Goal: Transaction & Acquisition: Subscribe to service/newsletter

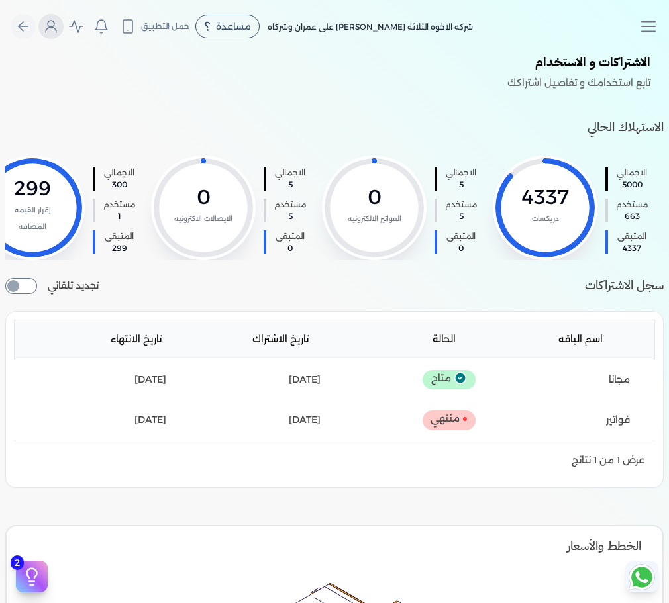
click at [56, 23] on icon "Global" at bounding box center [51, 27] width 16 height 16
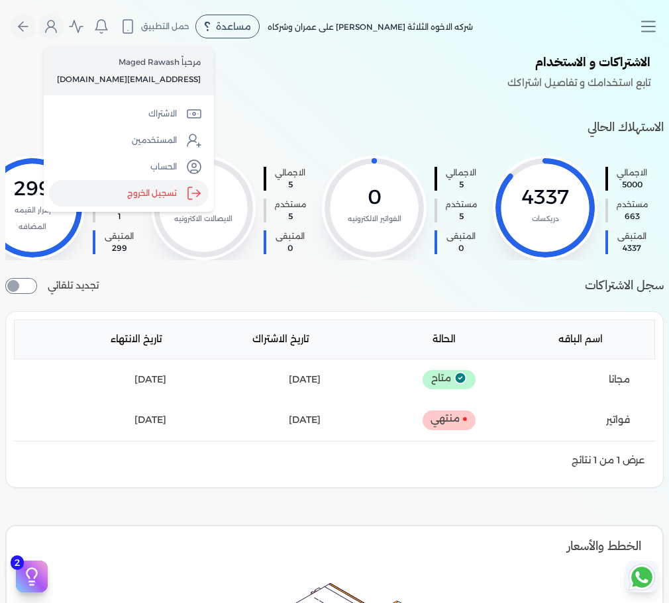
click at [147, 190] on label "تسجيل الخروج" at bounding box center [129, 193] width 160 height 26
click at [560, 53] on input "Close" at bounding box center [669, 53] width 0 height 0
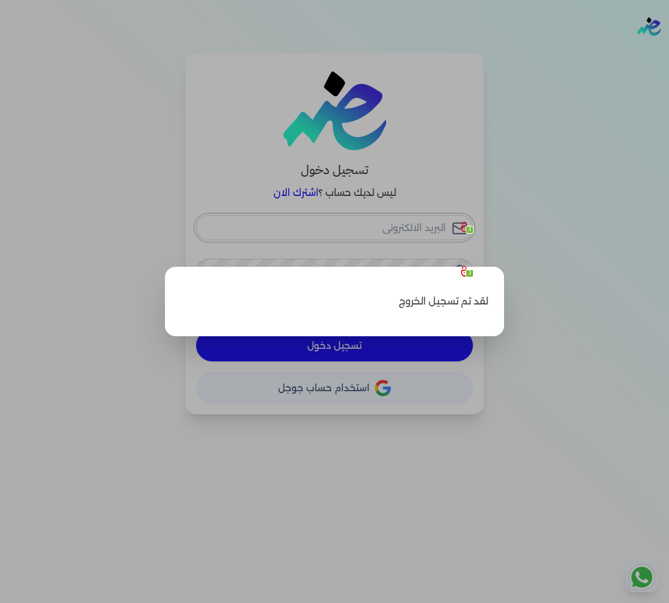
checkbox input "false"
type input "seattleadvanced@gmail.com"
click at [487, 211] on label "Close" at bounding box center [334, 301] width 669 height 603
click at [560, 53] on input "Close" at bounding box center [669, 53] width 0 height 0
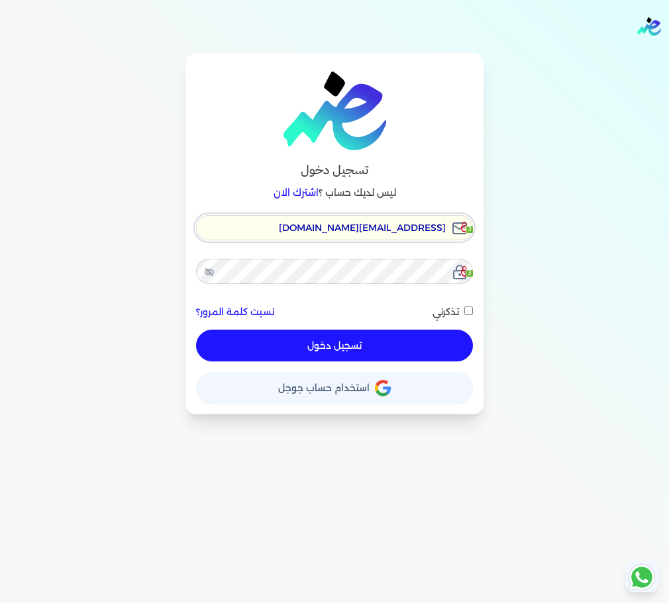
click at [348, 233] on input "seattleadvanced@gmail.com" at bounding box center [334, 227] width 277 height 25
checkbox input "false"
type input "hello@ensoulify.com"
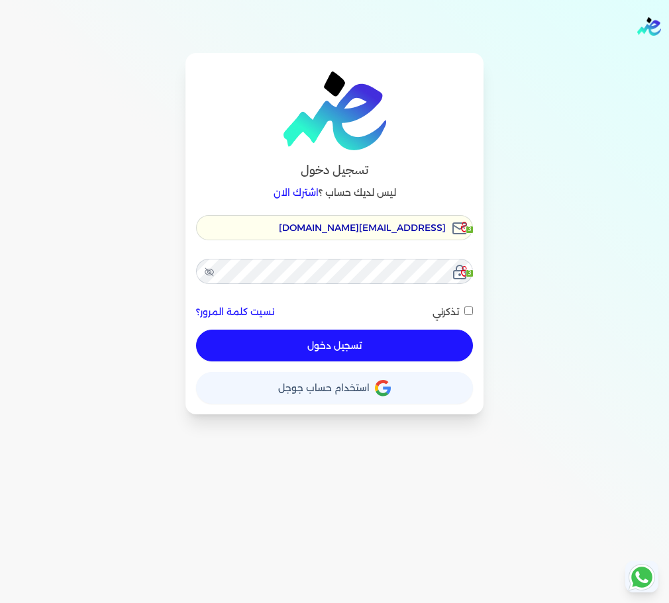
click at [397, 344] on button "تسجيل دخول" at bounding box center [334, 346] width 277 height 32
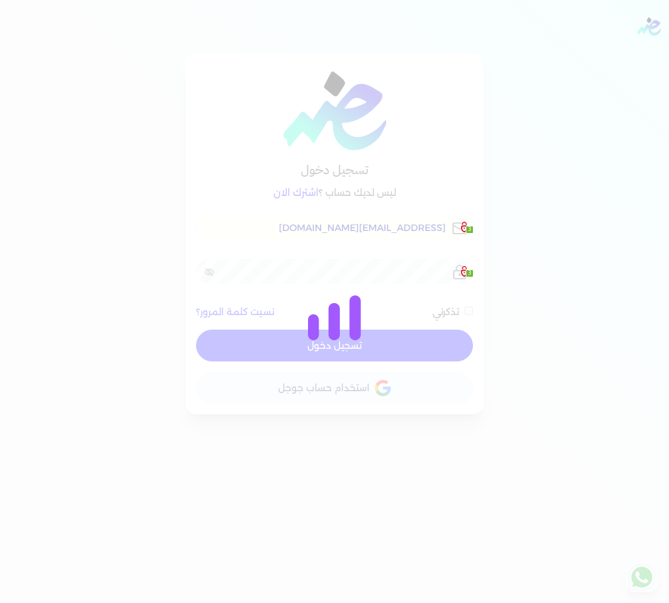
checkbox input "false"
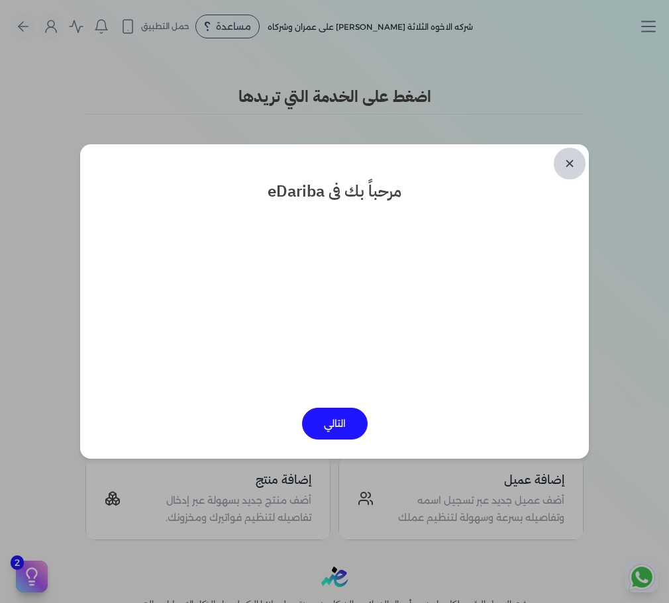
click at [560, 163] on link "✕" at bounding box center [569, 164] width 32 height 32
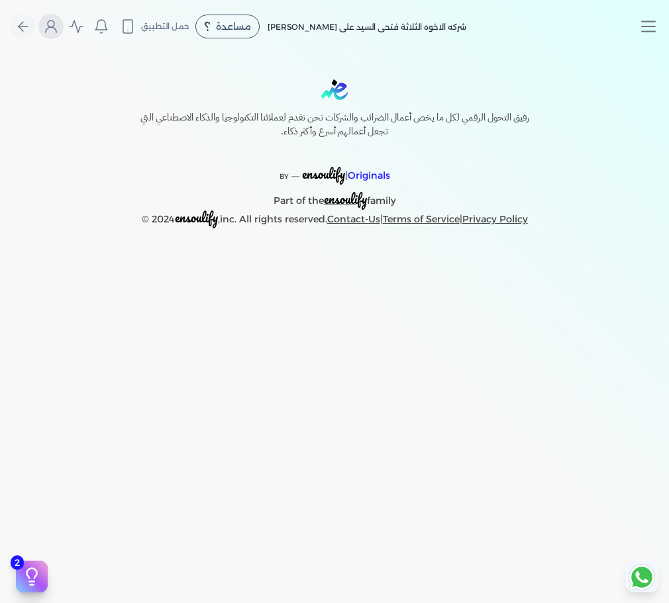
click at [50, 25] on icon "Global" at bounding box center [51, 27] width 16 height 16
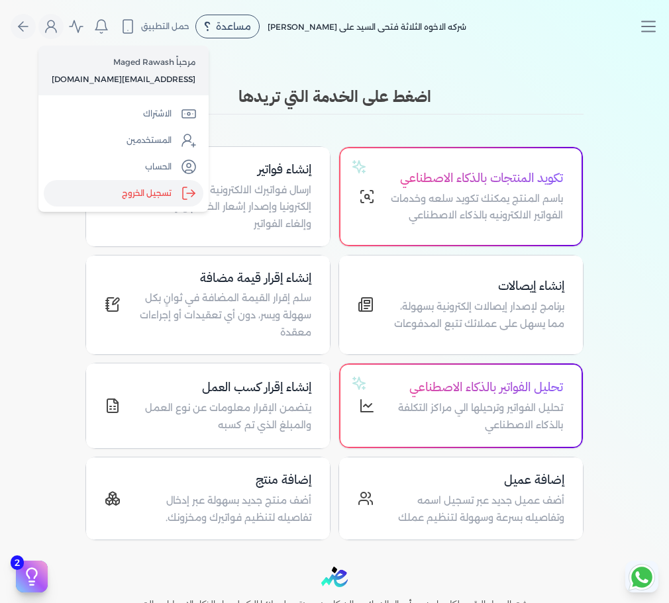
click at [134, 193] on label "تسجيل الخروج" at bounding box center [124, 193] width 160 height 26
click at [668, 53] on input "Close" at bounding box center [669, 53] width 0 height 0
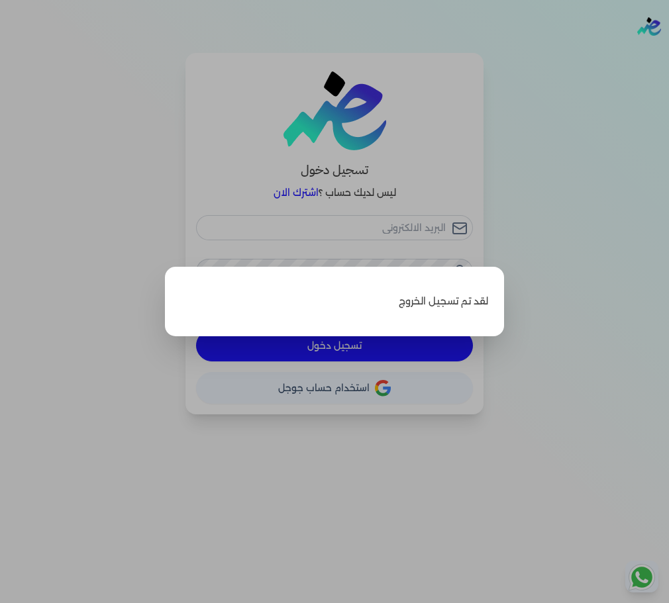
click at [520, 111] on label "Close" at bounding box center [334, 301] width 669 height 603
click at [668, 53] on input "Close" at bounding box center [669, 53] width 0 height 0
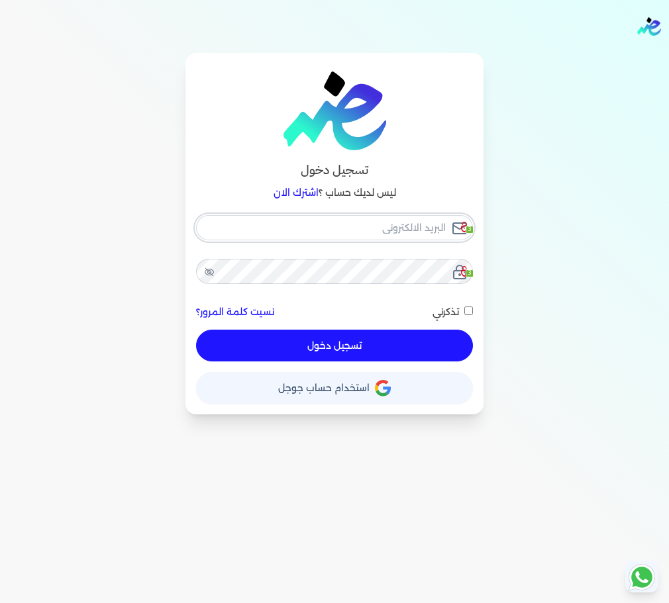
checkbox input "false"
type input "seattleadvanced@gmail.com"
checkbox input "false"
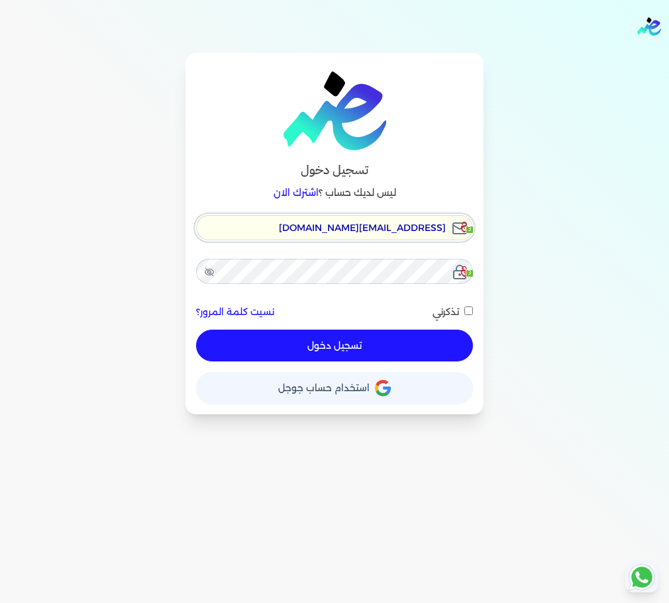
click at [418, 226] on input "seattleadvanced@gmail.com" at bounding box center [334, 227] width 277 height 25
checkbox input "false"
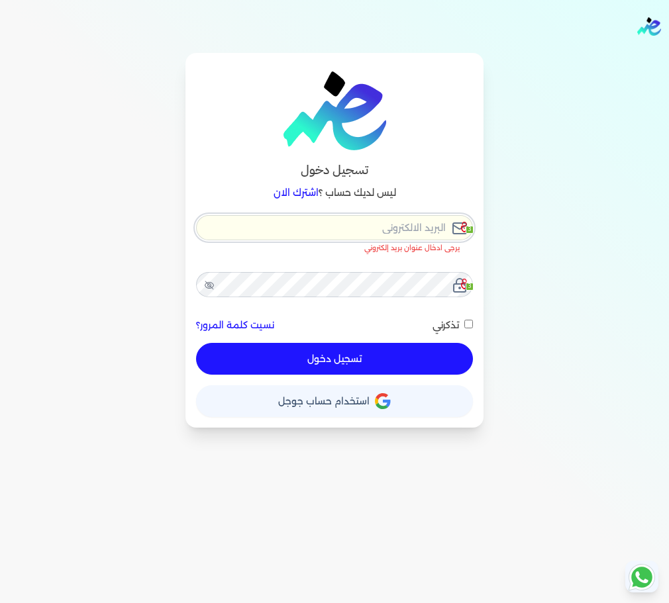
click at [418, 226] on input "email" at bounding box center [334, 227] width 277 height 25
checkbox input "false"
type input "hello@ensoulify.com"
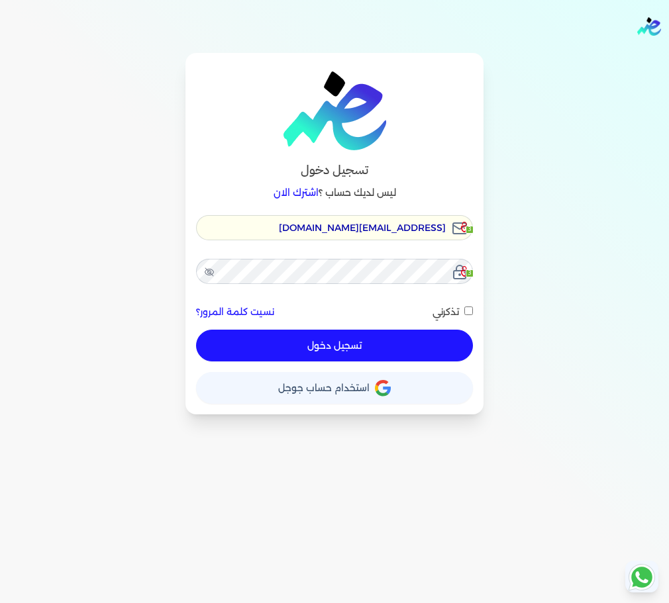
click at [398, 335] on button "تسجيل دخول" at bounding box center [334, 346] width 277 height 32
checkbox input "false"
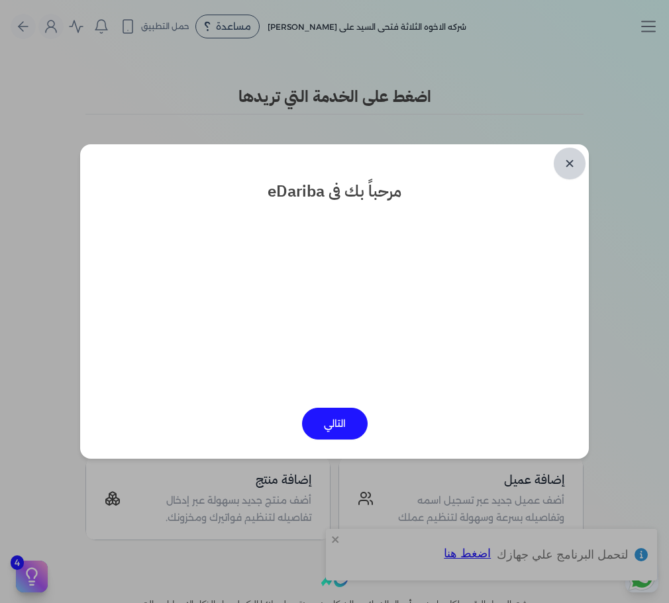
click at [569, 164] on link "✕" at bounding box center [569, 164] width 32 height 32
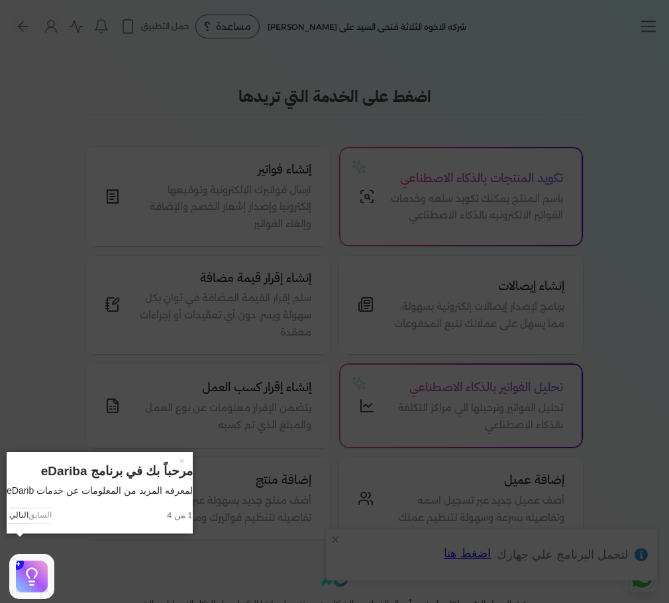
click at [514, 222] on icon at bounding box center [334, 301] width 669 height 603
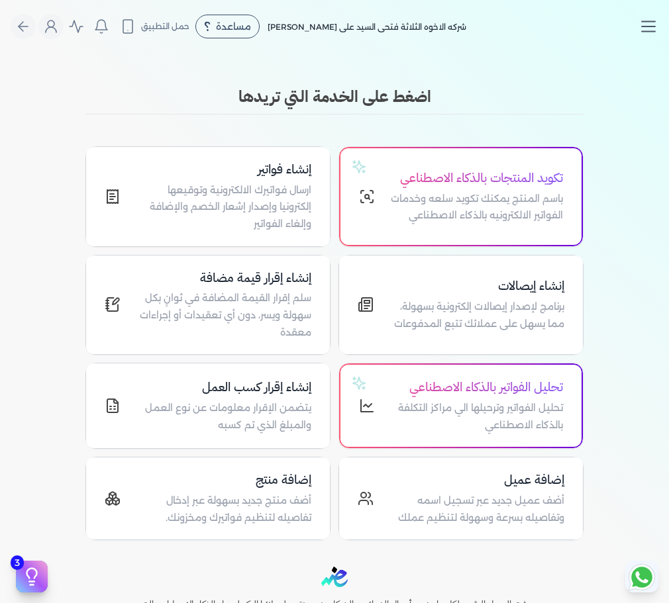
click at [647, 24] on icon "Toggle navigation" at bounding box center [648, 27] width 20 height 20
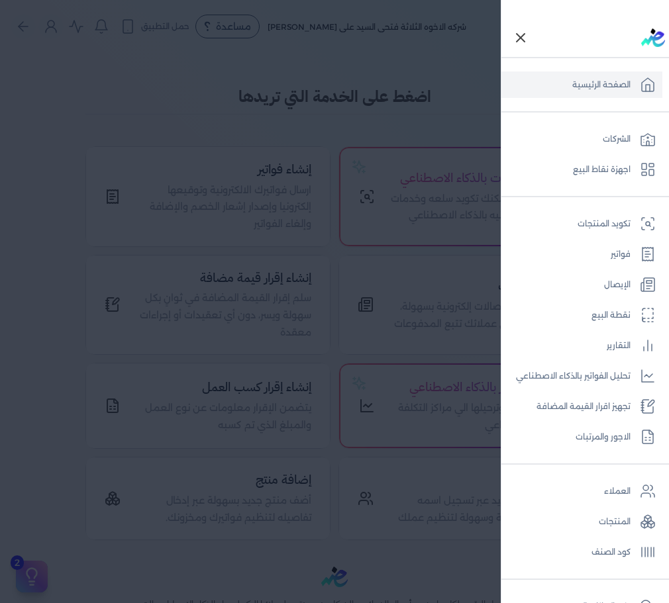
click at [520, 36] on icon "Toggle navigation" at bounding box center [520, 38] width 16 height 16
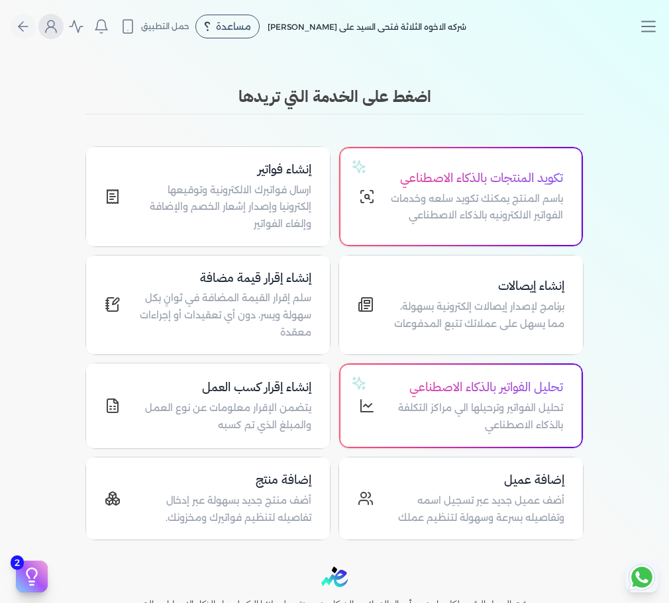
click at [53, 29] on icon "Global" at bounding box center [51, 27] width 16 height 16
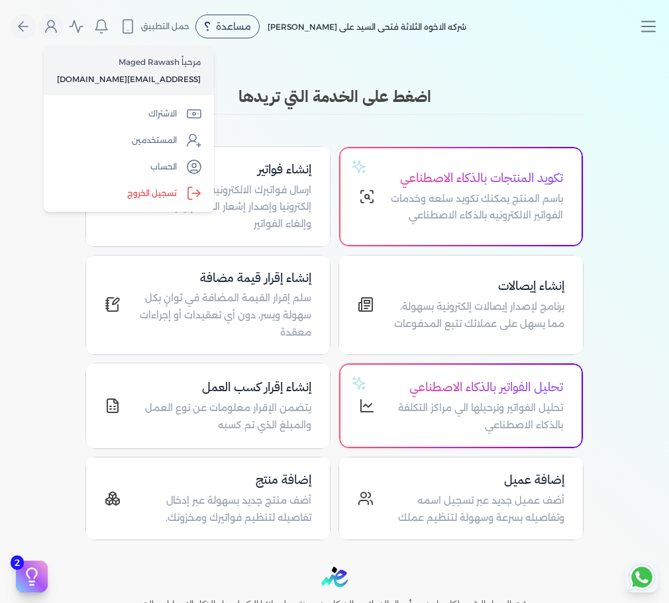
click at [431, 122] on div "اضغط على الخدمة التي تريدها تكويد المنتجات بالذكاء الاصطناعي باسم المنتج يمكنك …" at bounding box center [334, 312] width 508 height 455
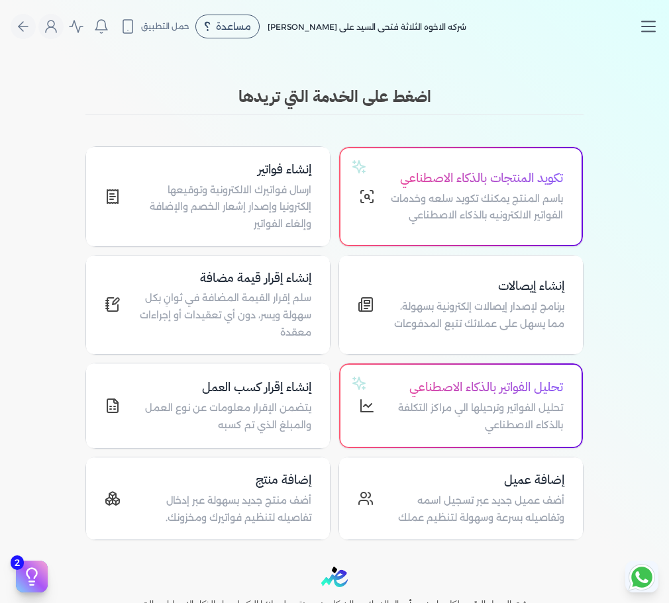
click at [645, 20] on icon "Toggle navigation" at bounding box center [648, 27] width 20 height 20
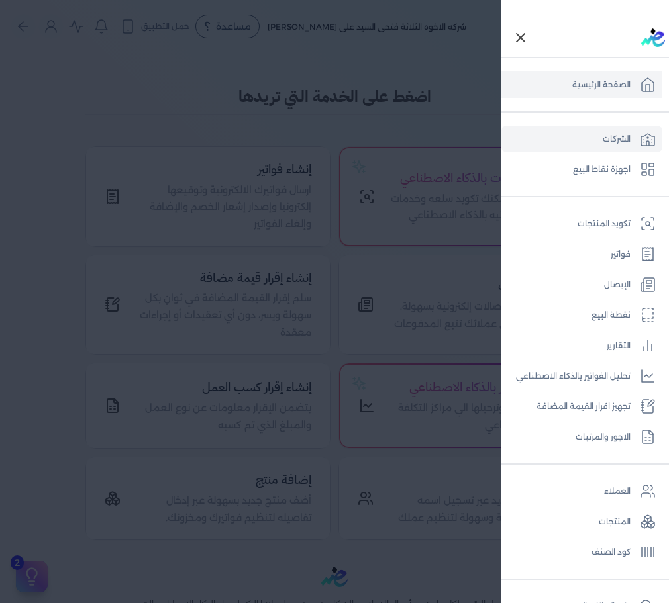
click at [610, 140] on link "الشركات" at bounding box center [581, 139] width 161 height 26
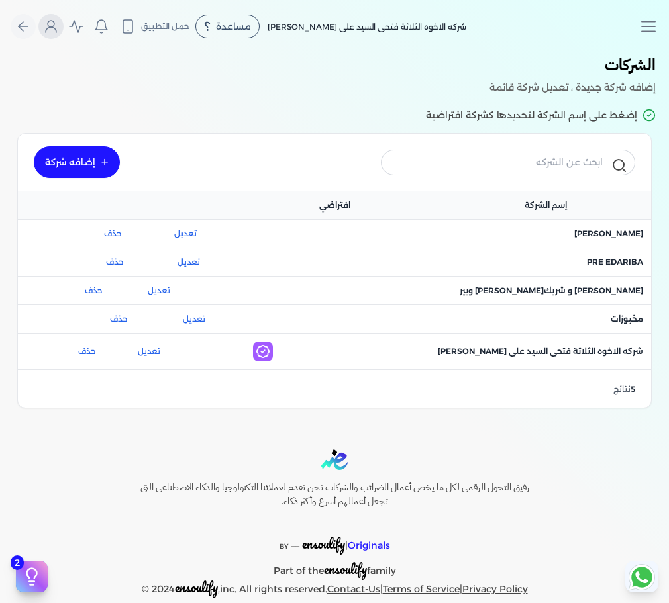
click at [64, 33] on button "Global" at bounding box center [50, 26] width 25 height 25
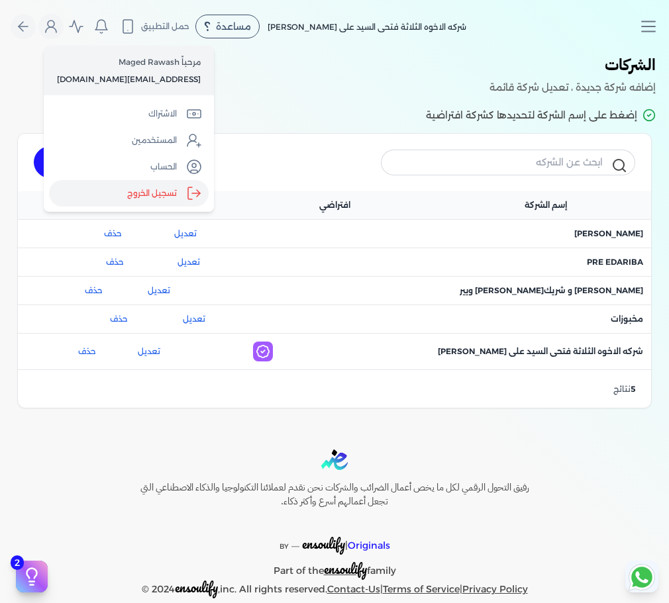
click at [146, 200] on label "تسجيل الخروج" at bounding box center [129, 193] width 160 height 26
click at [668, 53] on input "Close" at bounding box center [669, 53] width 0 height 0
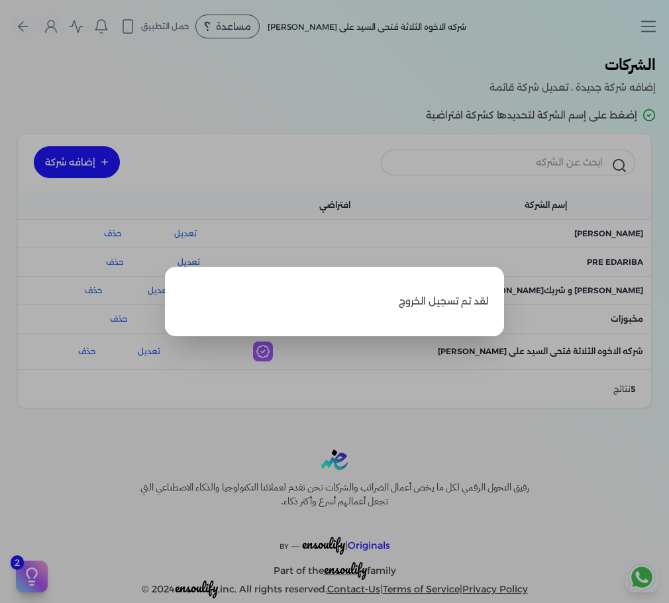
click at [463, 105] on label "Close" at bounding box center [334, 301] width 669 height 603
click at [668, 53] on input "Close" at bounding box center [669, 53] width 0 height 0
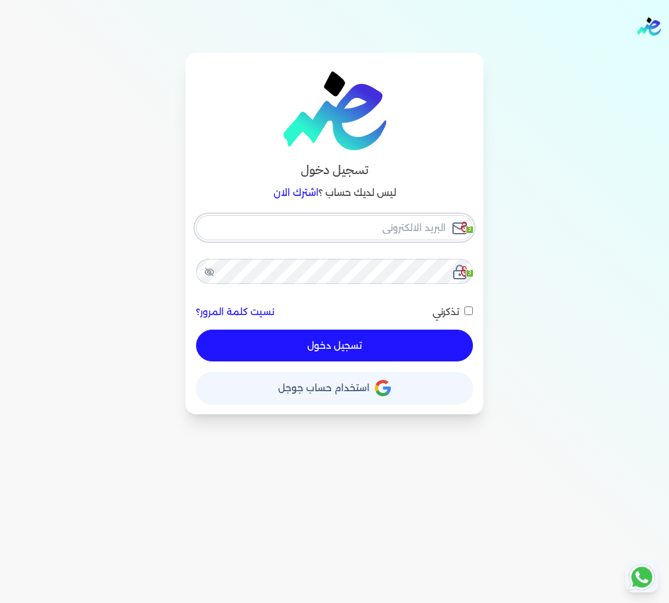
checkbox input "false"
type input "seattleadvanced@gmail.com"
click at [333, 383] on button "حساب استخدام حساب جوجل" at bounding box center [334, 388] width 277 height 32
checkbox input "false"
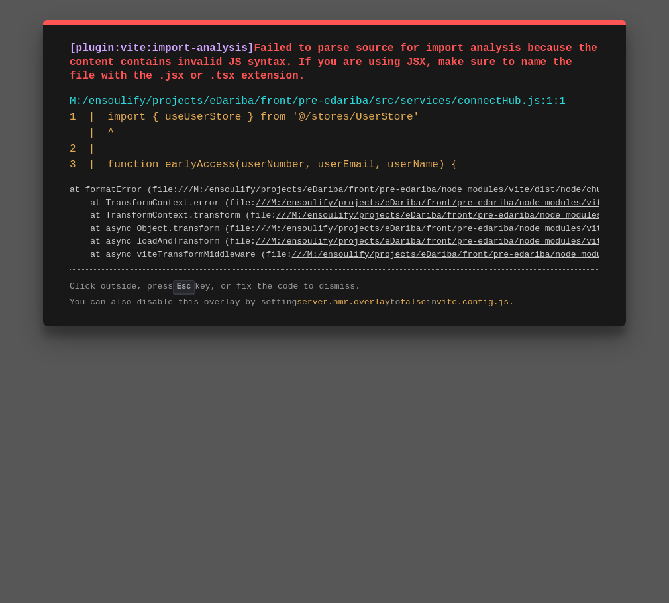
click at [260, 46] on span "Failed to parse source for import analysis because the content contains invalid…" at bounding box center [337, 62] width 534 height 40
drag, startPoint x: 0, startPoint y: 0, endPoint x: 260, endPoint y: 46, distance: 263.6
click at [260, 46] on span "Failed to parse source for import analysis because the content contains invalid…" at bounding box center [337, 62] width 534 height 40
drag, startPoint x: 260, startPoint y: 46, endPoint x: 258, endPoint y: 62, distance: 16.0
click at [258, 53] on span "Failed to parse source for import analysis because the content contains invalid…" at bounding box center [337, 62] width 534 height 40
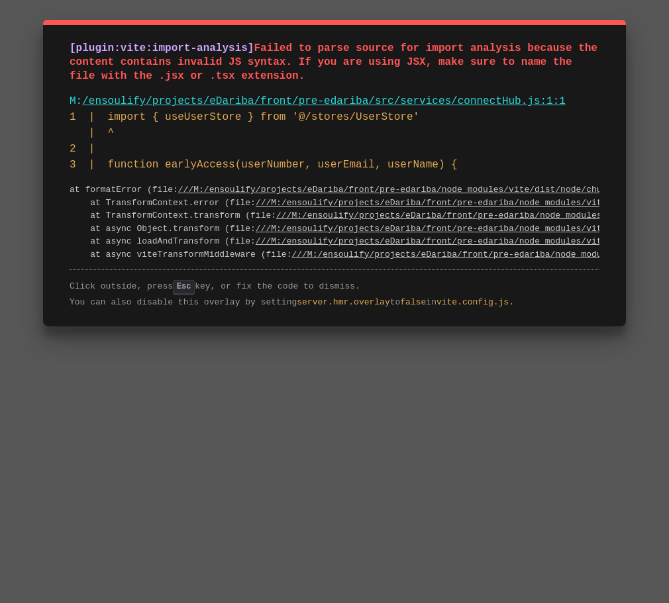
click at [280, 95] on link "/ensoulify/projects/eDariba/front/pre-edariba/src/services/connectHub.js:1:1" at bounding box center [323, 101] width 483 height 12
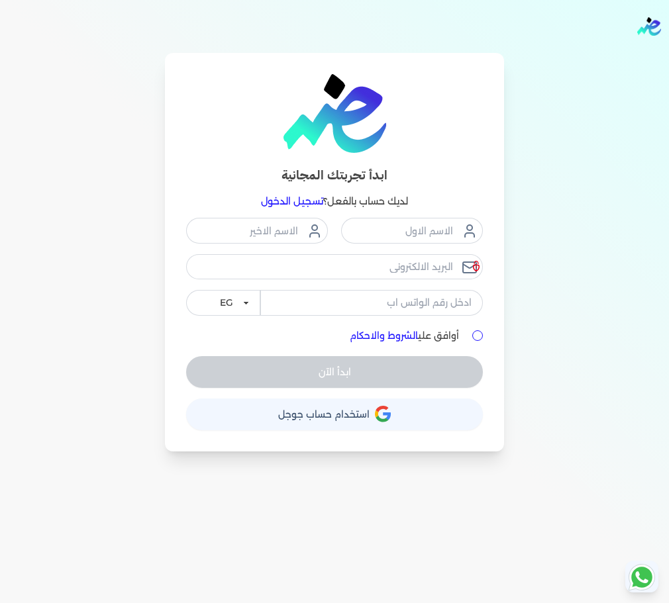
click at [294, 200] on link "تسجيل الدخول" at bounding box center [292, 201] width 62 height 12
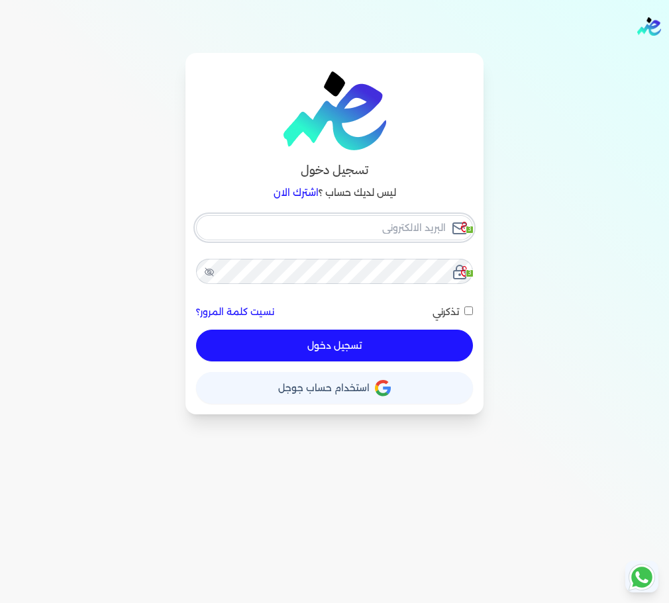
checkbox input "false"
type input "seattleadvanced@gmail.com"
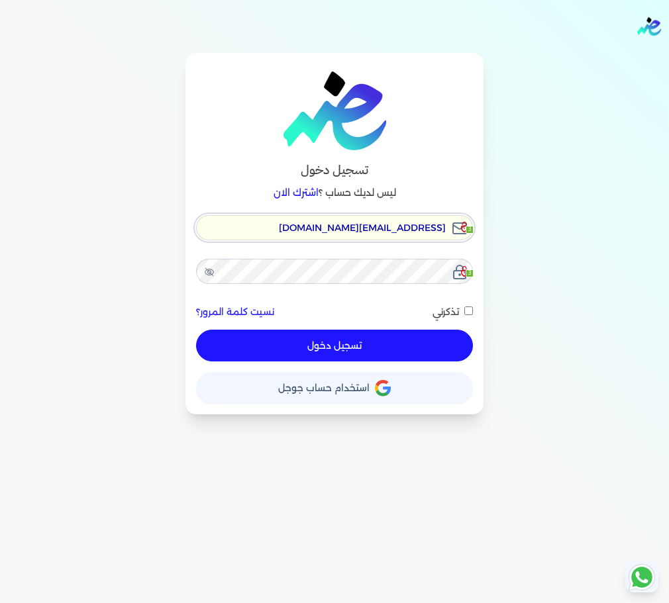
click at [418, 228] on input "seattleadvanced@gmail.com" at bounding box center [334, 227] width 277 height 25
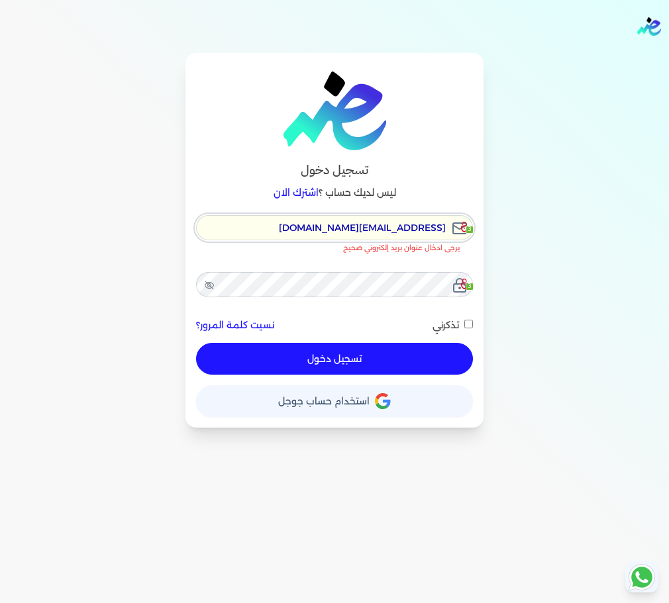
checkbox input "false"
type input "[EMAIL_ADDRESS][DOMAIN_NAME]"
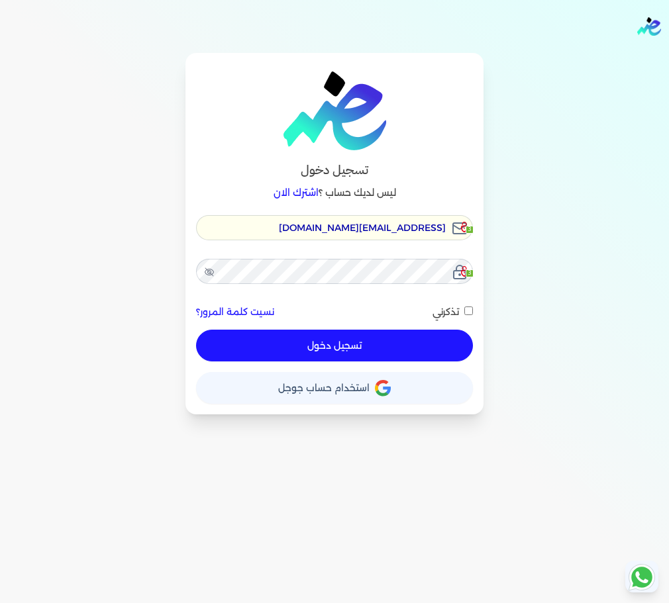
click at [405, 338] on button "تسجيل دخول" at bounding box center [334, 346] width 277 height 32
checkbox input "false"
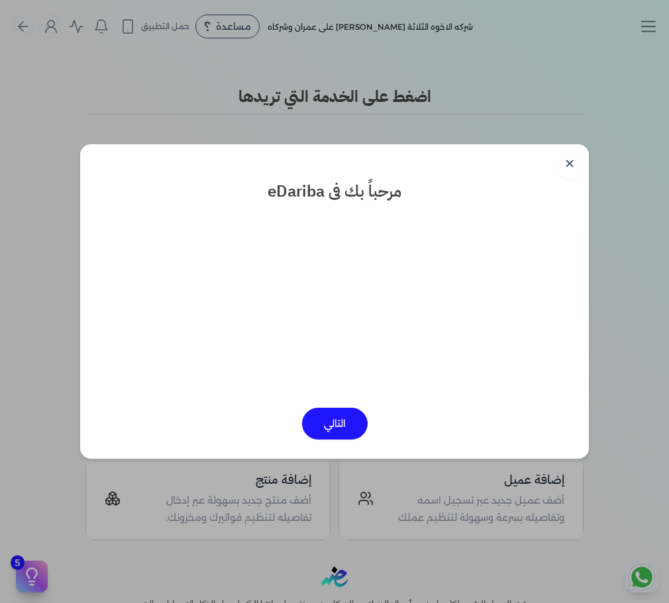
click at [561, 165] on link "✕" at bounding box center [569, 164] width 32 height 32
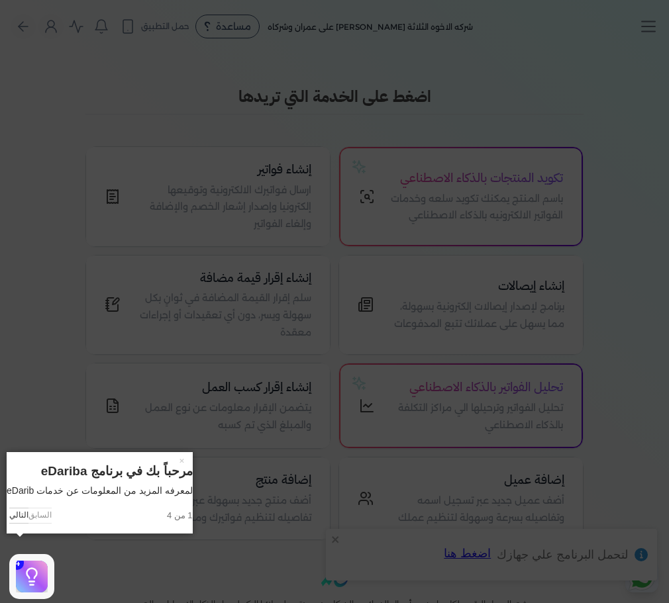
click at [561, 115] on icon at bounding box center [334, 301] width 669 height 603
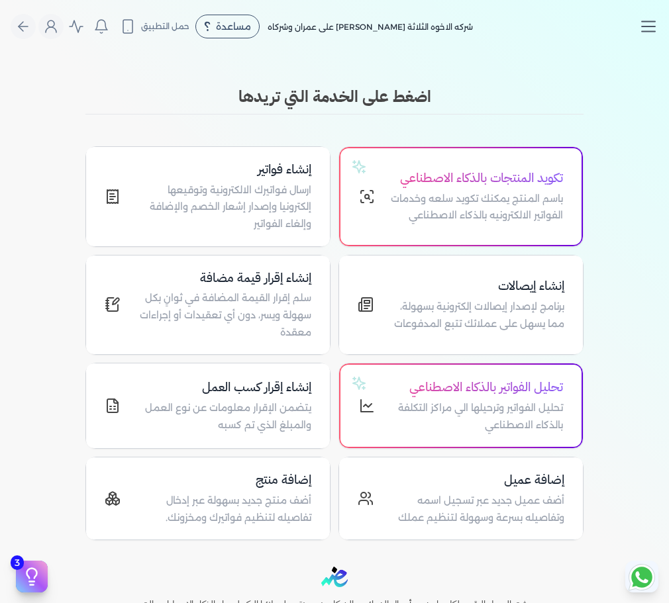
click at [649, 23] on icon "Toggle navigation" at bounding box center [648, 27] width 20 height 20
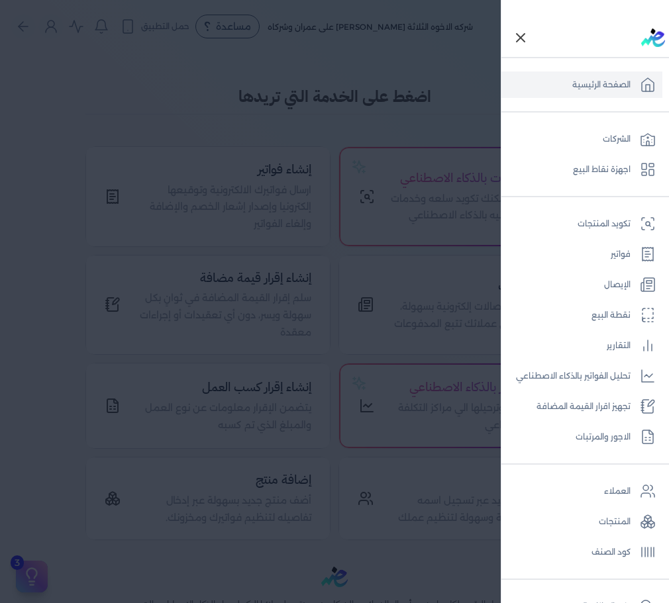
scroll to position [175, 0]
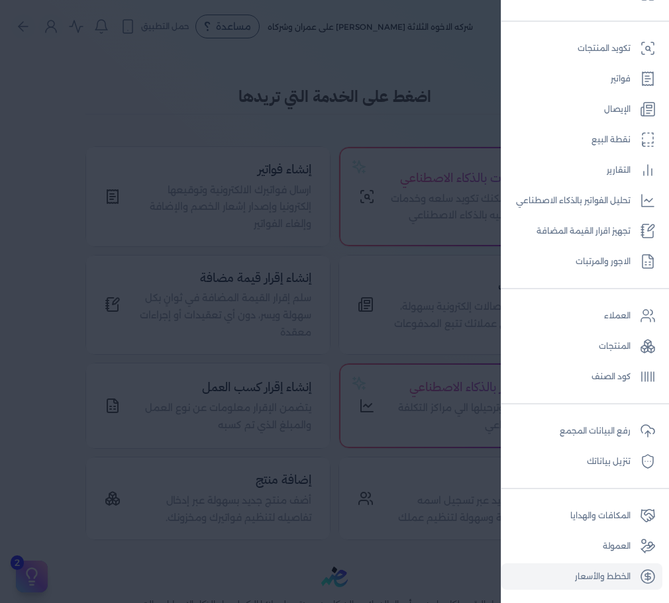
click at [605, 581] on link "الخطط والأسعار" at bounding box center [581, 576] width 161 height 26
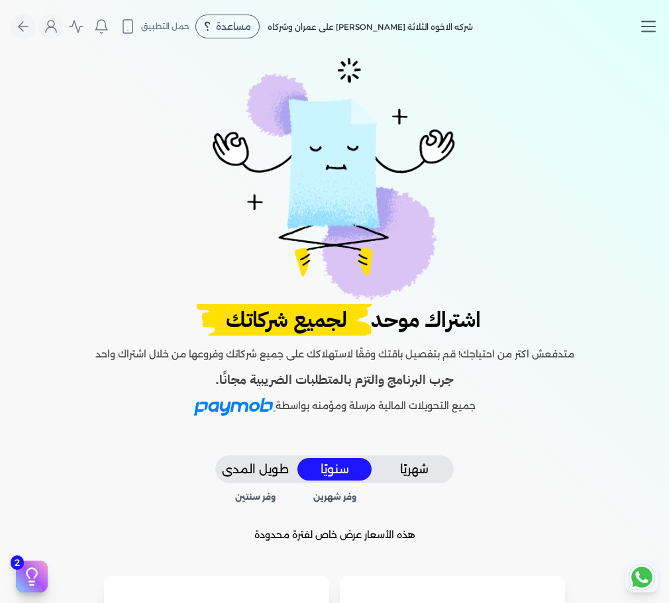
click at [646, 22] on line "Toggle navigation" at bounding box center [647, 22] width 13 height 0
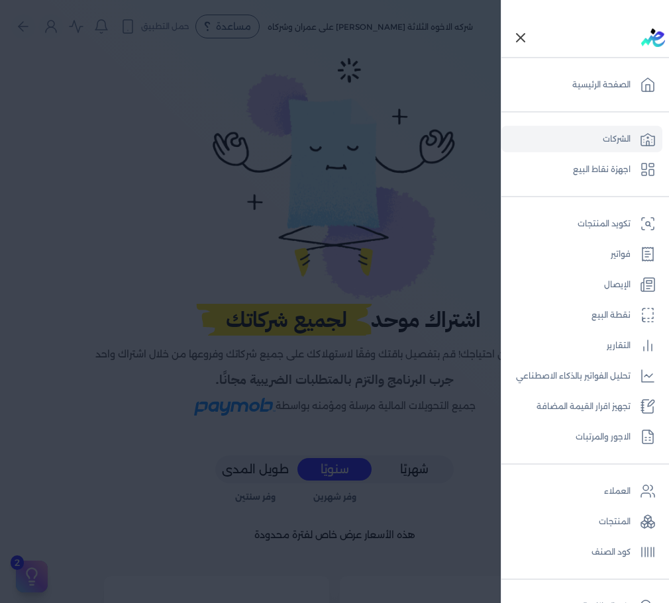
click at [619, 136] on link "الشركات" at bounding box center [581, 139] width 161 height 26
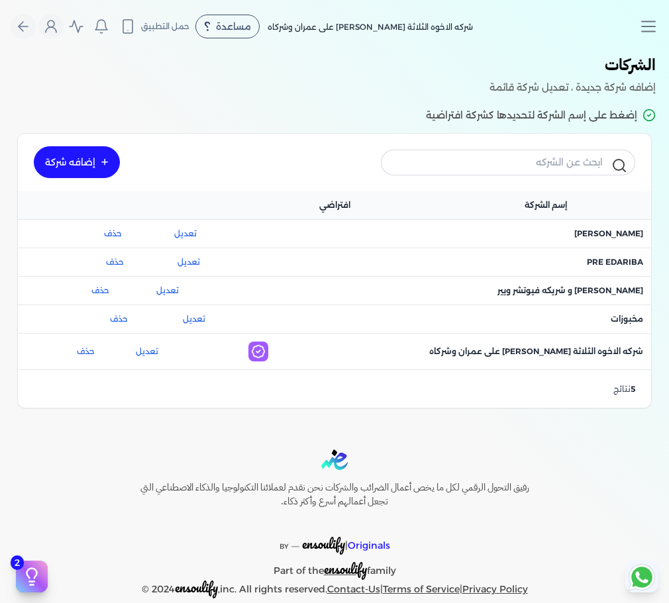
click at [64, 155] on link "إضافه شركة" at bounding box center [77, 162] width 86 height 32
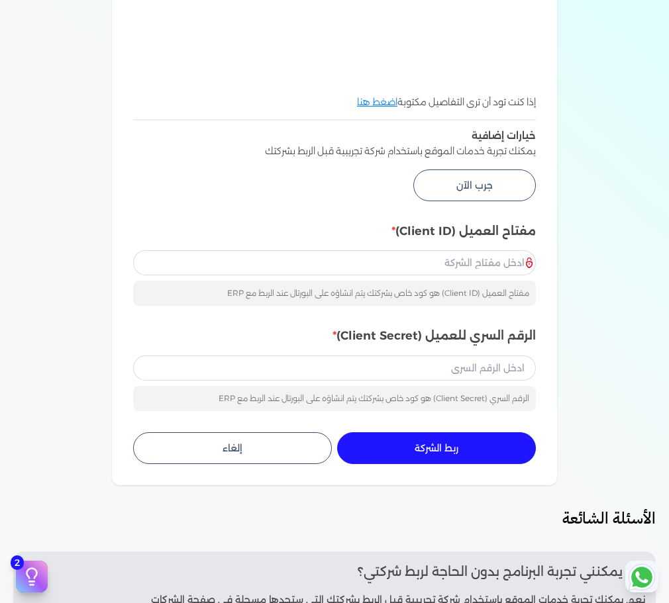
scroll to position [463, 0]
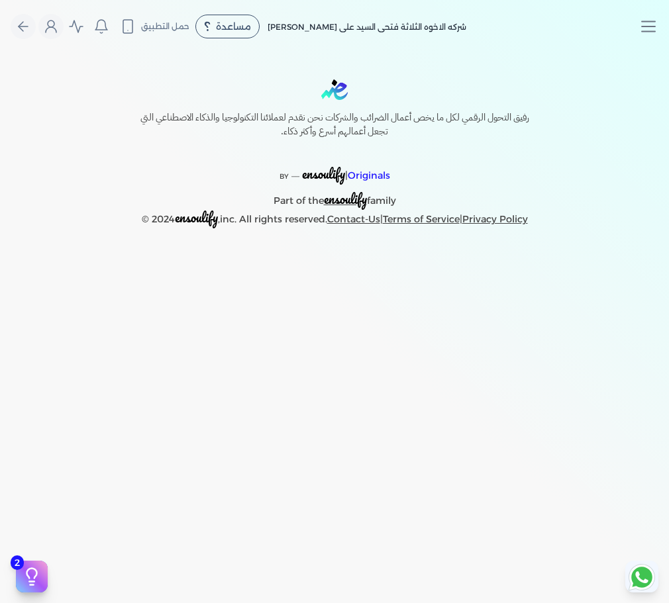
drag, startPoint x: 0, startPoint y: 0, endPoint x: 214, endPoint y: 129, distance: 250.3
click at [214, 129] on h6 "رفيق التحول الرقمي لكل ما يخص أعمال الضرائب والشركات نحن نقدم لعملائنا التكنولو…" at bounding box center [334, 125] width 445 height 28
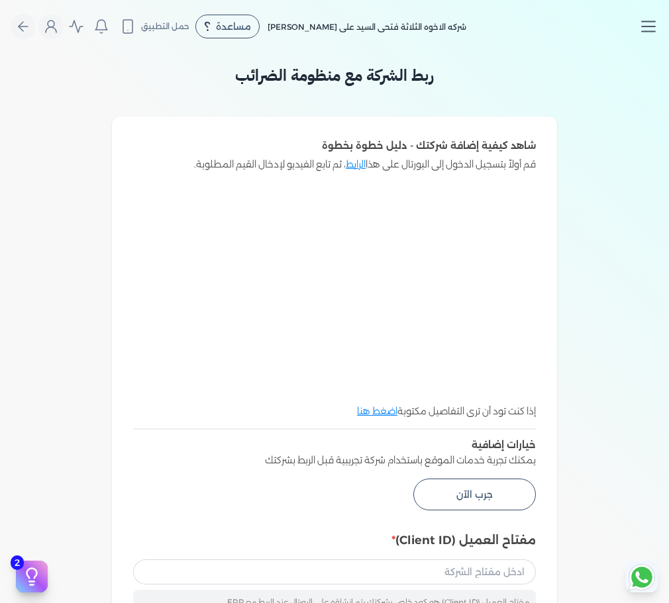
click at [649, 26] on icon "Toggle navigation" at bounding box center [648, 27] width 20 height 20
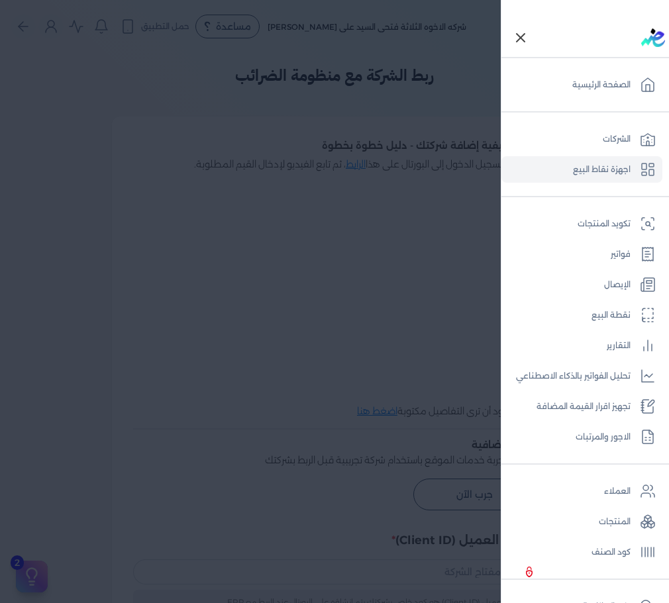
click at [617, 168] on link "اجهزة نقاط البيع" at bounding box center [581, 169] width 161 height 26
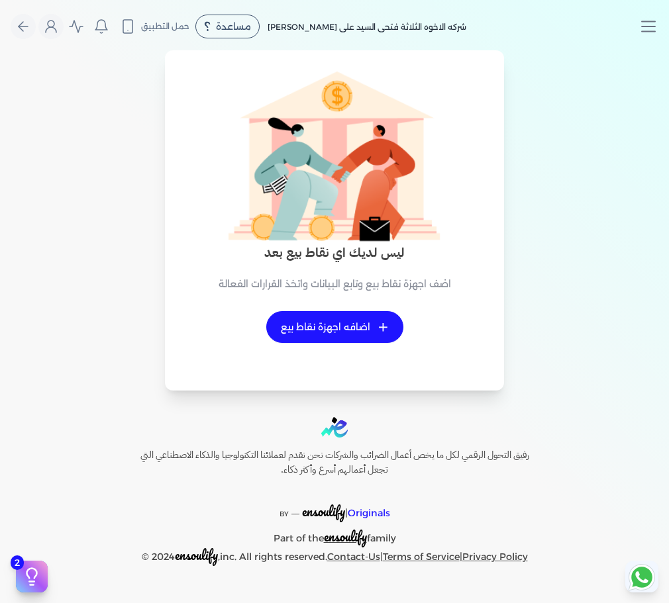
click at [344, 342] on link "+ اضافه اجهزة نقاط بيع" at bounding box center [334, 327] width 137 height 32
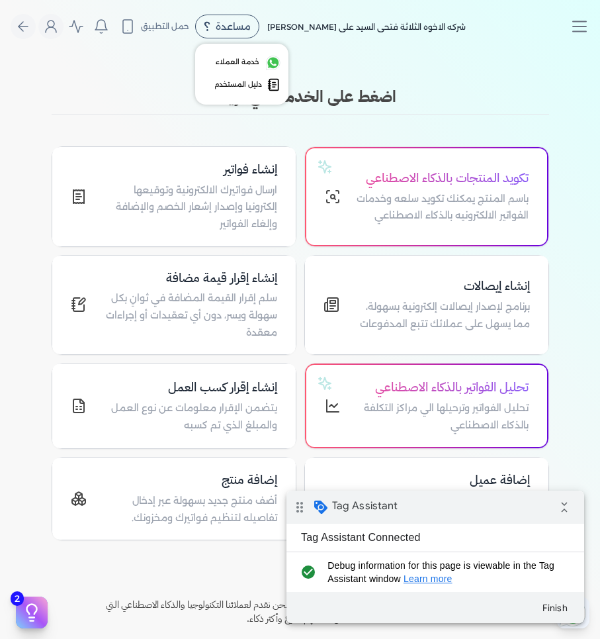
click at [228, 24] on span "مساعدة" at bounding box center [233, 26] width 35 height 9
click at [241, 60] on span "خدمة العملاء" at bounding box center [238, 62] width 44 height 11
click at [585, 28] on icon "Toggle navigation" at bounding box center [580, 27] width 20 height 20
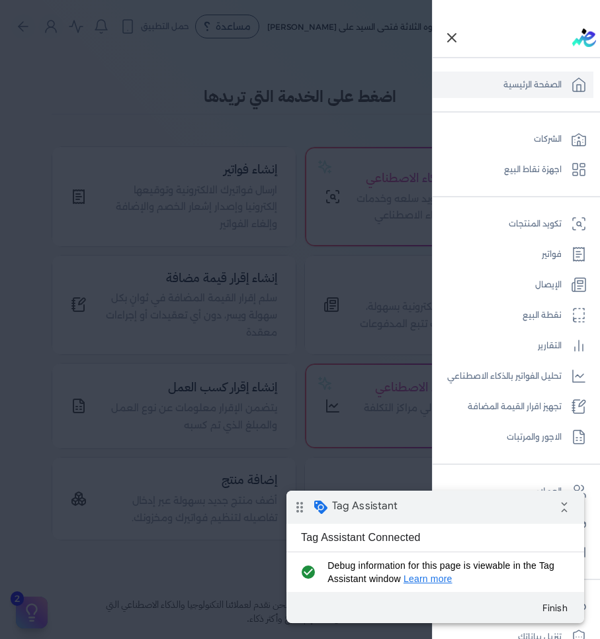
scroll to position [140, 0]
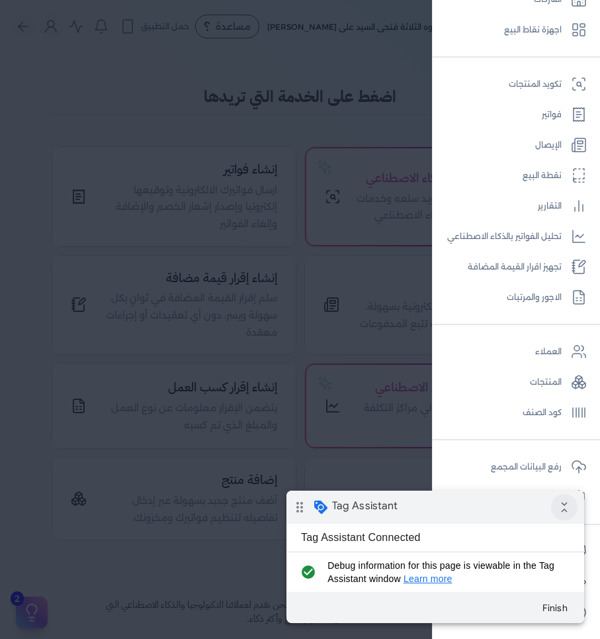
click at [573, 512] on icon "collapse_all" at bounding box center [564, 507] width 26 height 26
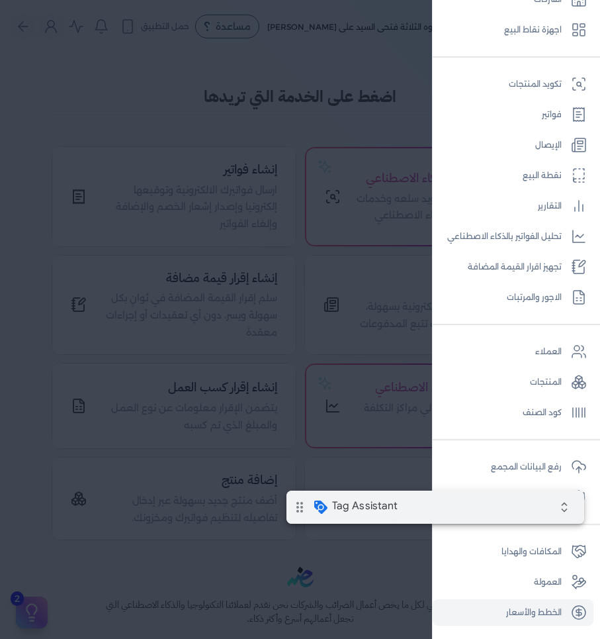
click at [547, 616] on link "الخطط والأسعار" at bounding box center [513, 612] width 161 height 26
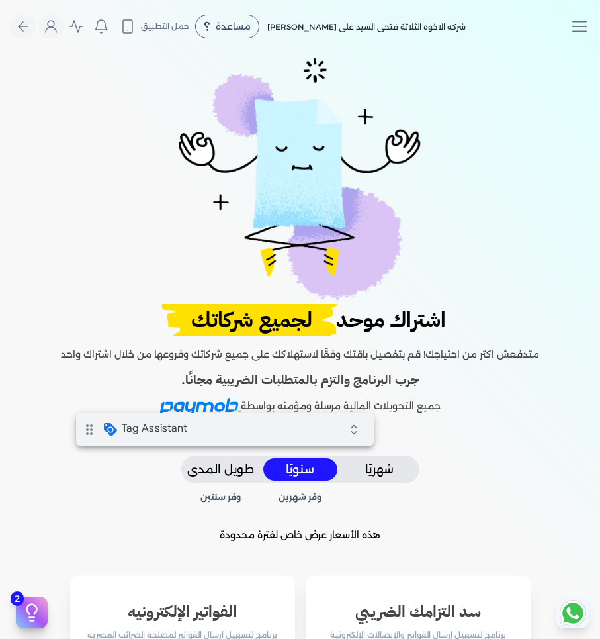
drag, startPoint x: 191, startPoint y: 412, endPoint x: 259, endPoint y: 426, distance: 68.8
click at [259, 426] on div "drag_indicator Tag Assistant expand_all" at bounding box center [225, 429] width 298 height 33
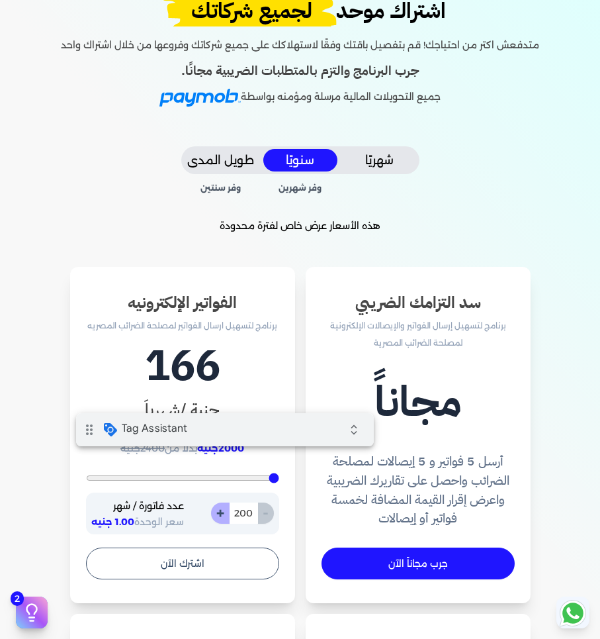
scroll to position [463, 0]
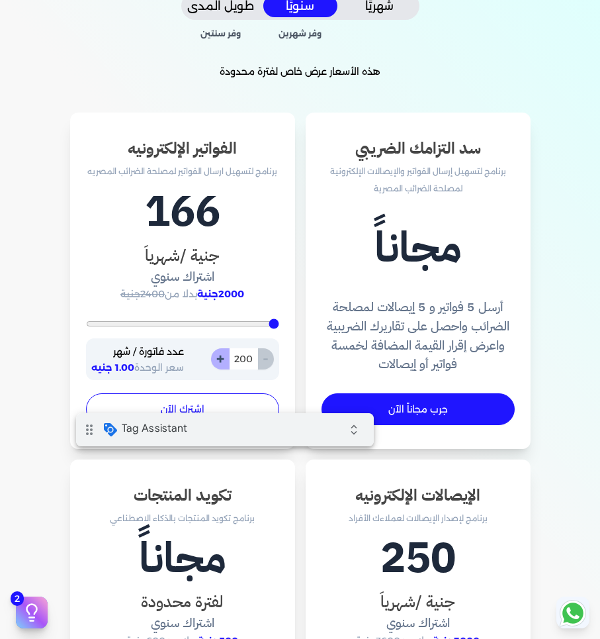
click at [120, 404] on button "اشترك الآن" at bounding box center [182, 409] width 193 height 32
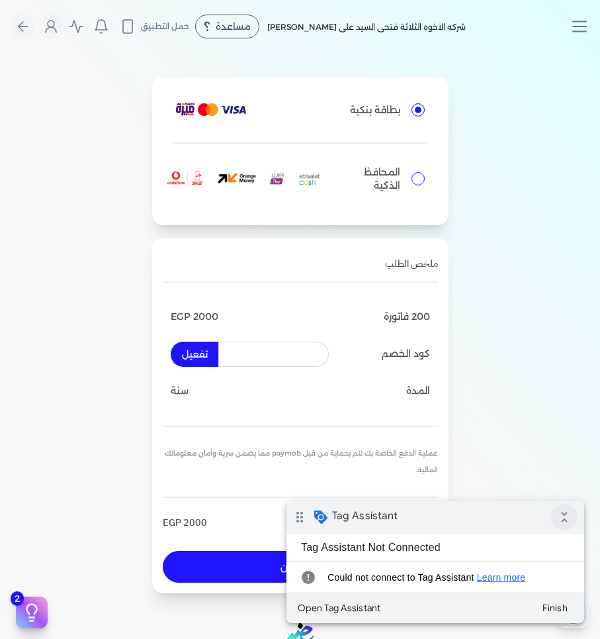
click at [574, 514] on icon "collapse_all" at bounding box center [564, 517] width 26 height 26
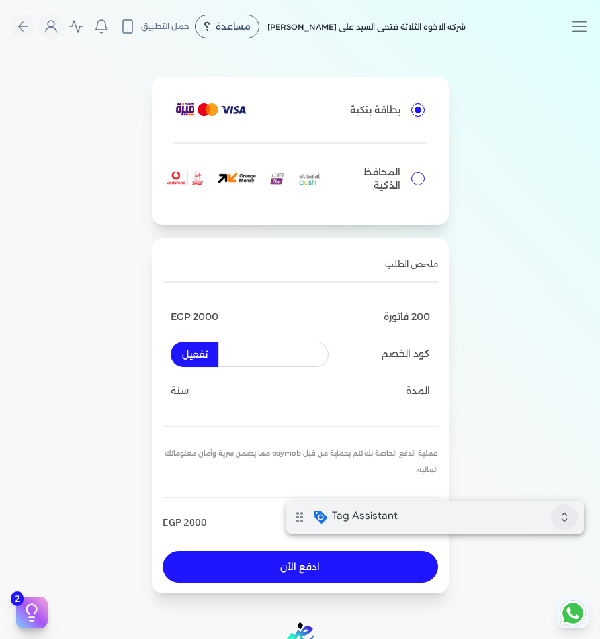
click at [568, 514] on icon "expand_all" at bounding box center [564, 517] width 26 height 26
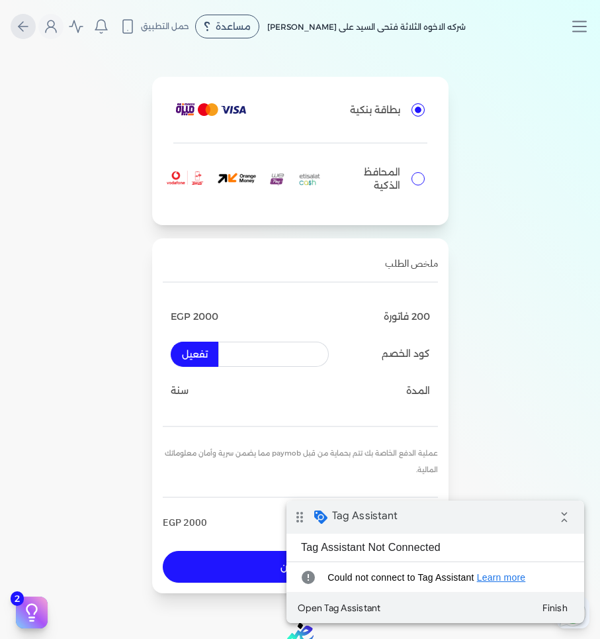
click at [26, 16] on button "Global" at bounding box center [23, 26] width 25 height 25
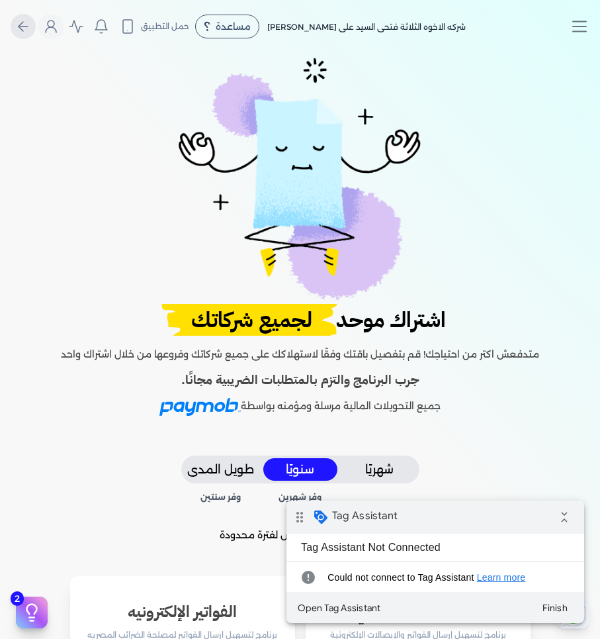
click at [26, 16] on button "Global" at bounding box center [23, 26] width 25 height 25
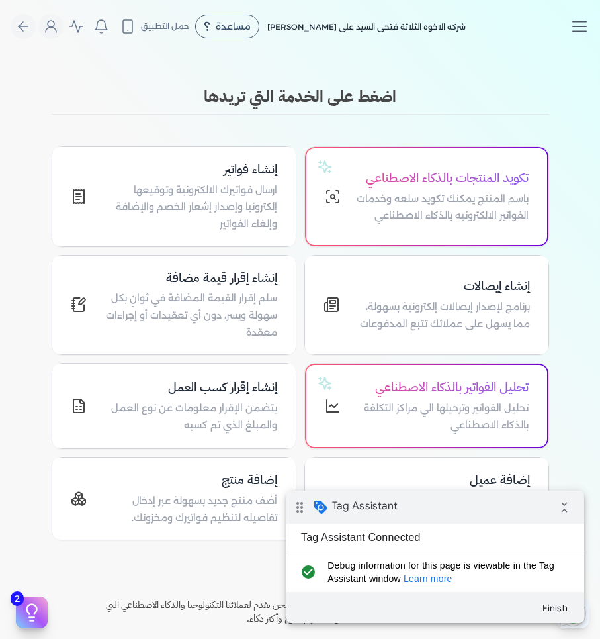
click at [579, 34] on icon "Toggle navigation" at bounding box center [580, 27] width 20 height 20
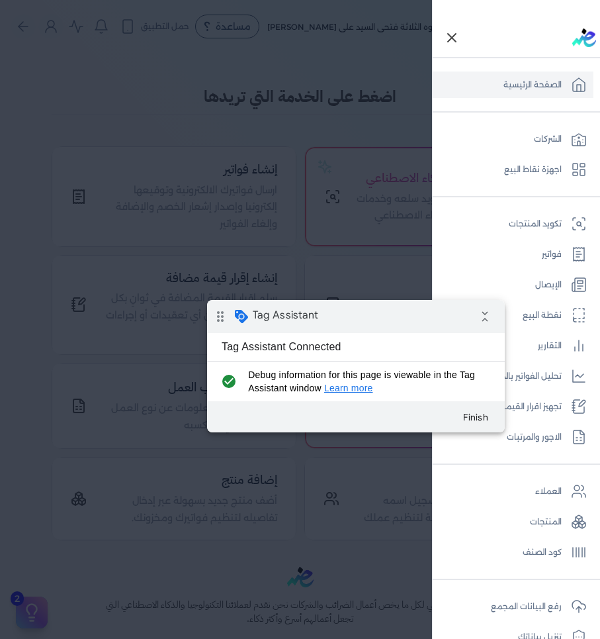
drag, startPoint x: 341, startPoint y: 325, endPoint x: 357, endPoint y: 349, distance: 28.6
click at [341, 325] on div "drag_indicator Tag Assistant collapse_all" at bounding box center [356, 316] width 298 height 33
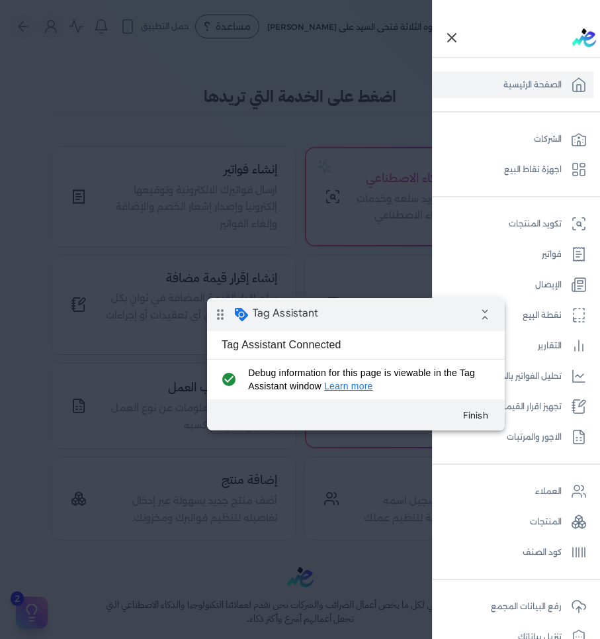
scroll to position [140, 0]
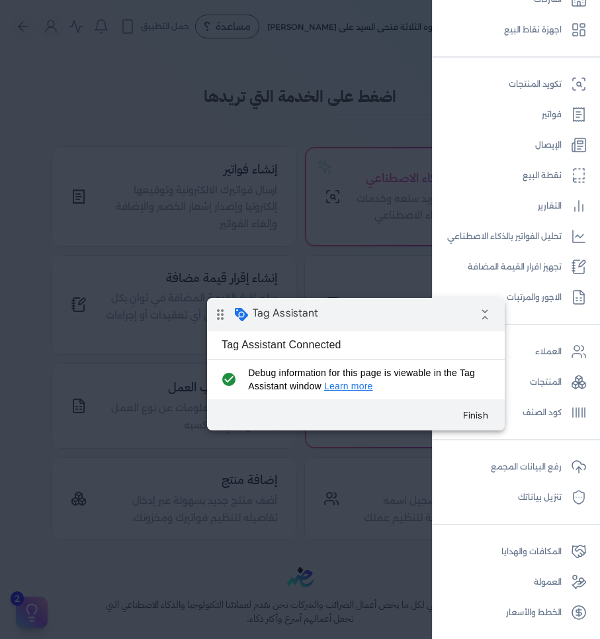
click at [242, 138] on div at bounding box center [300, 319] width 600 height 639
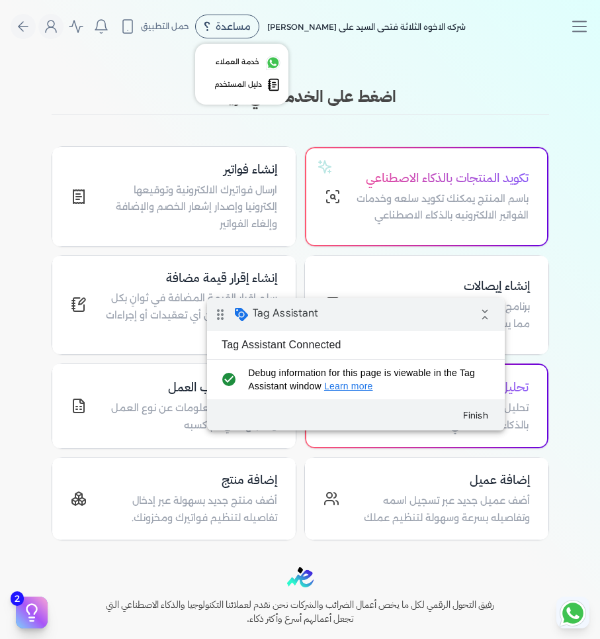
click at [222, 29] on span "مساعدة" at bounding box center [233, 26] width 35 height 9
click at [254, 62] on span "خدمة العملاء" at bounding box center [238, 62] width 44 height 11
click at [579, 26] on icon "Toggle navigation" at bounding box center [580, 27] width 20 height 20
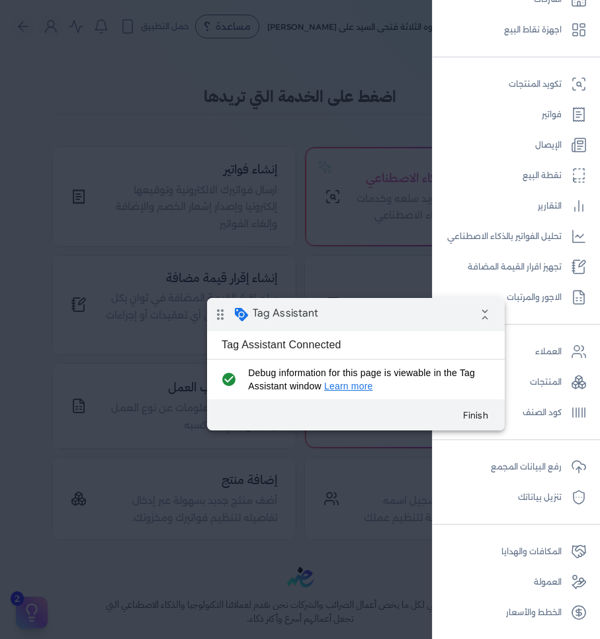
drag, startPoint x: 22, startPoint y: 324, endPoint x: 101, endPoint y: 495, distance: 188.1
click at [30, 352] on div at bounding box center [300, 319] width 600 height 639
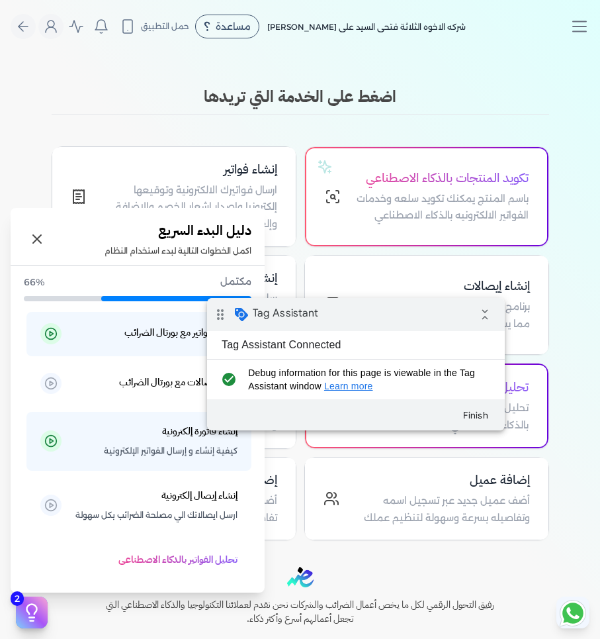
click at [33, 610] on icon at bounding box center [32, 612] width 20 height 20
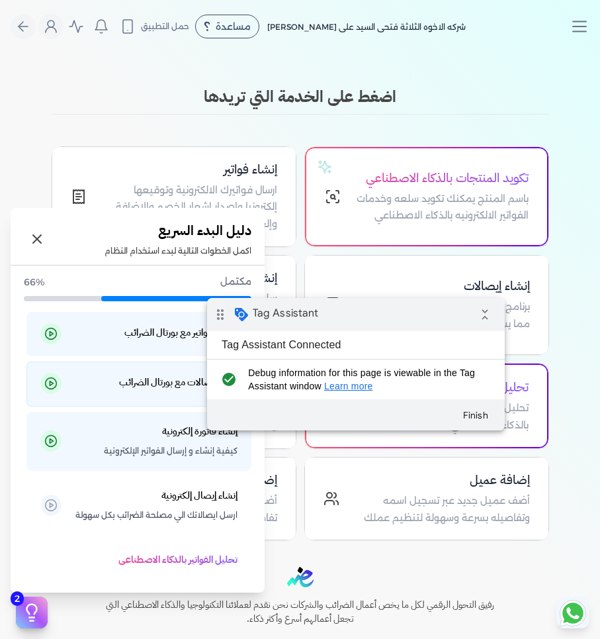
click at [143, 395] on li "ربط الإيصالات مع بورتال الضرائب" at bounding box center [138, 383] width 225 height 44
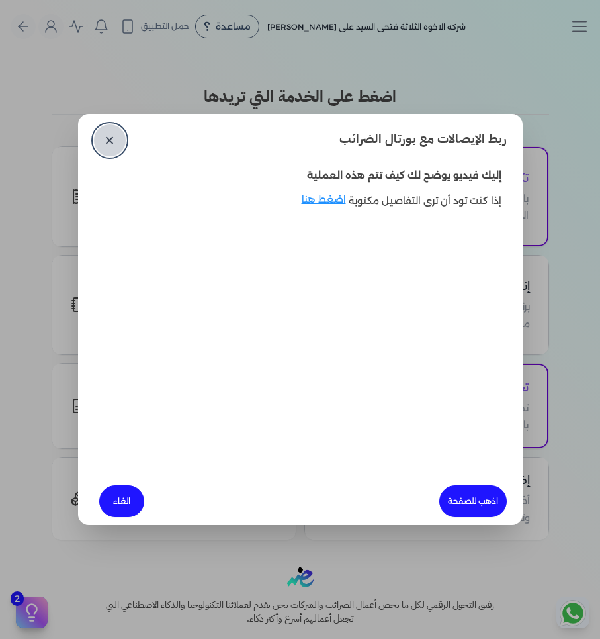
click at [109, 142] on link "✕" at bounding box center [110, 140] width 32 height 32
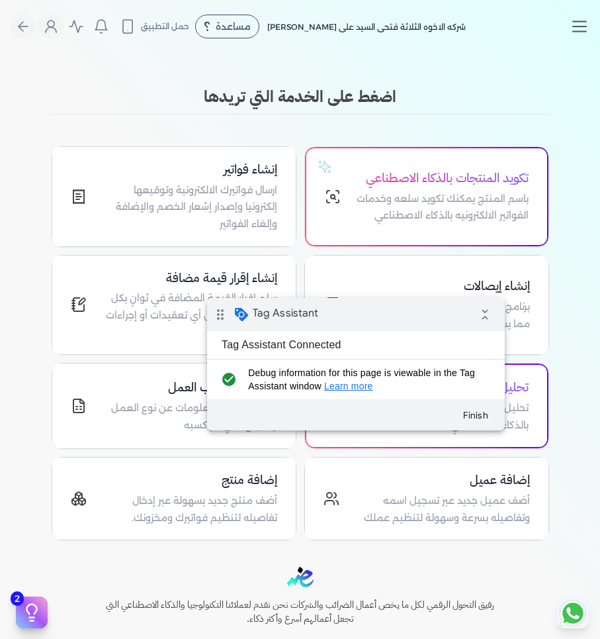
click at [586, 32] on line "Toggle navigation" at bounding box center [579, 32] width 13 height 0
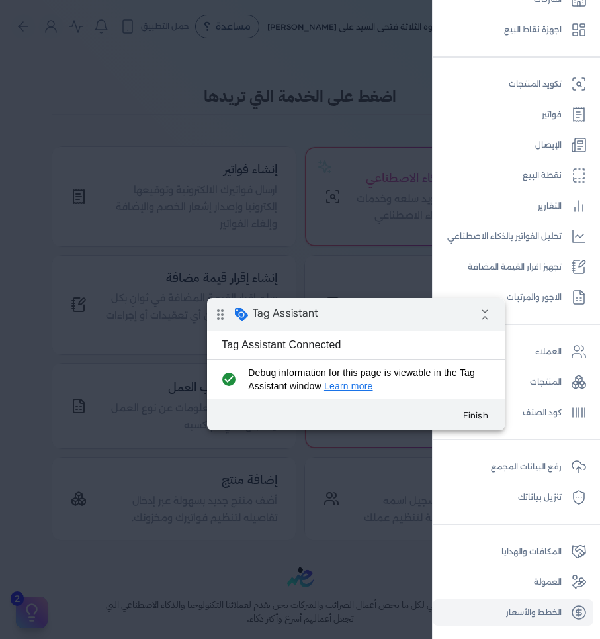
click at [498, 612] on link "الخطط والأسعار" at bounding box center [513, 612] width 161 height 26
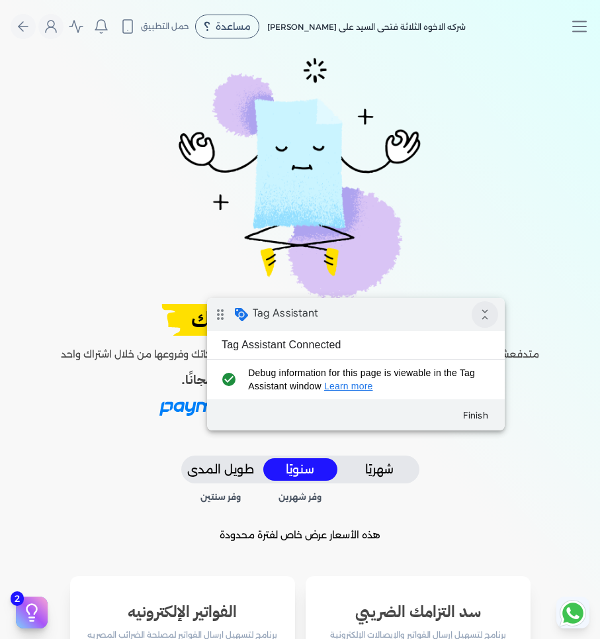
click at [481, 316] on icon "collapse_all" at bounding box center [485, 314] width 26 height 26
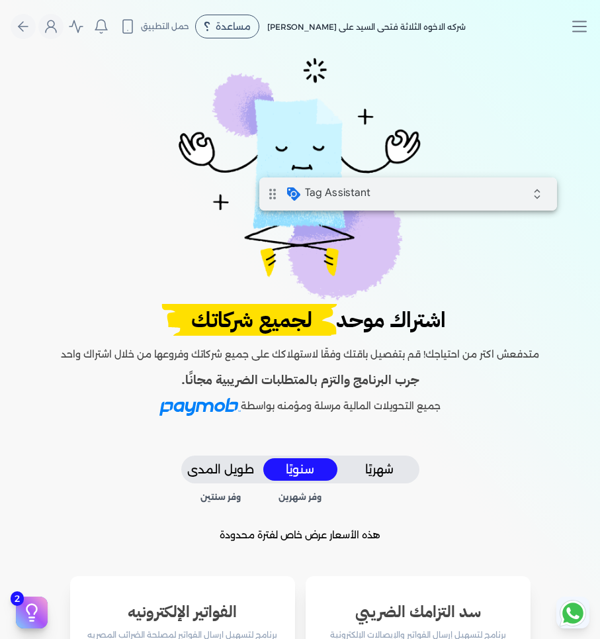
click at [351, 195] on span "Tag Assistant" at bounding box center [338, 192] width 66 height 13
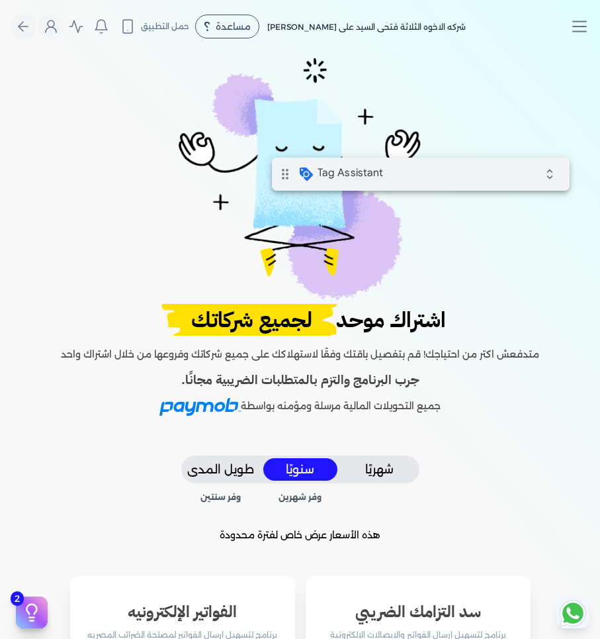
scroll to position [463, 0]
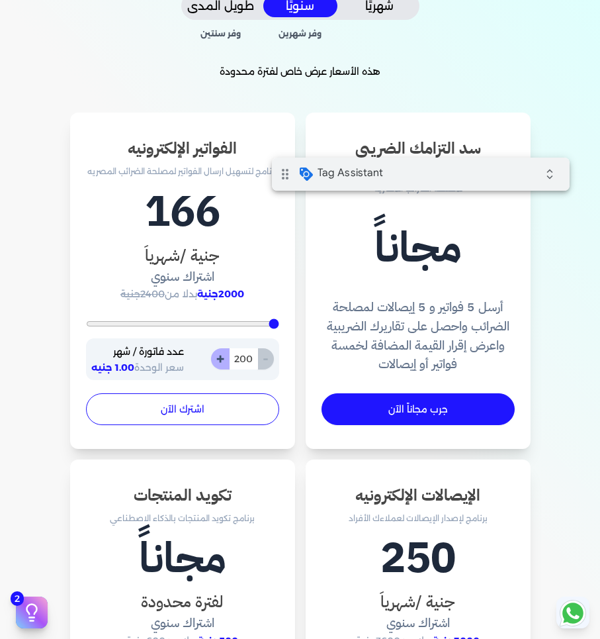
click at [244, 412] on button "اشترك الآن" at bounding box center [182, 409] width 193 height 32
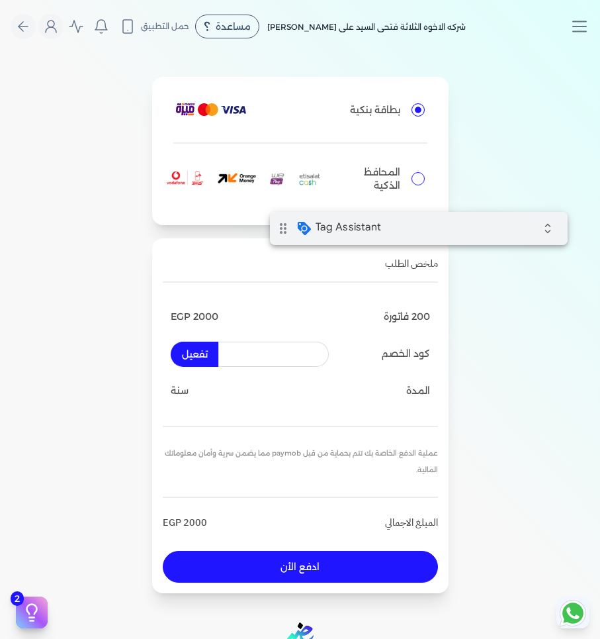
click at [396, 236] on div "drag_indicator Tag Assistant expand_all" at bounding box center [419, 228] width 298 height 33
click at [253, 571] on button "ادفع الأن" at bounding box center [300, 567] width 275 height 32
